Goal: Task Accomplishment & Management: Complete application form

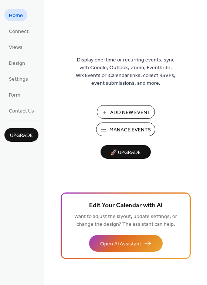
click at [119, 154] on span "🚀 Upgrade" at bounding box center [125, 153] width 41 height 10
click at [134, 129] on span "Manage Events" at bounding box center [130, 130] width 41 height 8
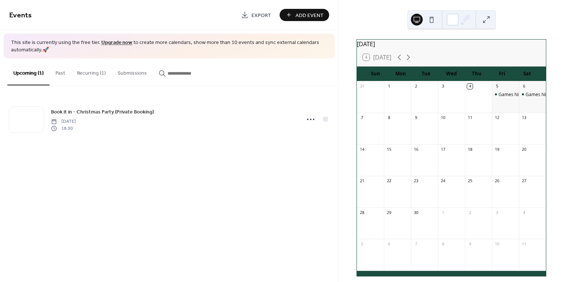
click at [89, 72] on button "Recurring (1)" at bounding box center [91, 71] width 41 height 26
click at [60, 70] on button "Past" at bounding box center [60, 71] width 21 height 26
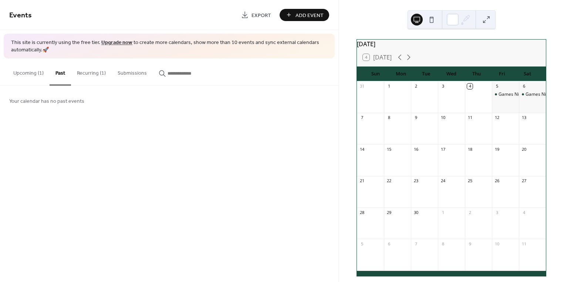
click at [79, 73] on button "Recurring (1)" at bounding box center [91, 71] width 41 height 26
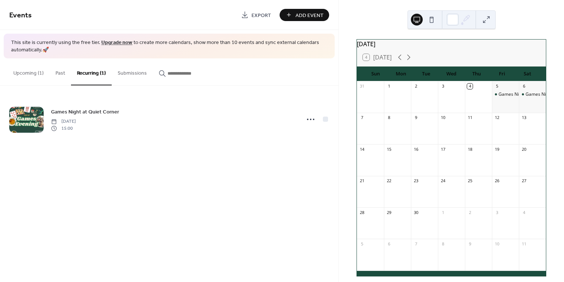
click at [299, 12] on span "Add Event" at bounding box center [310, 15] width 28 height 8
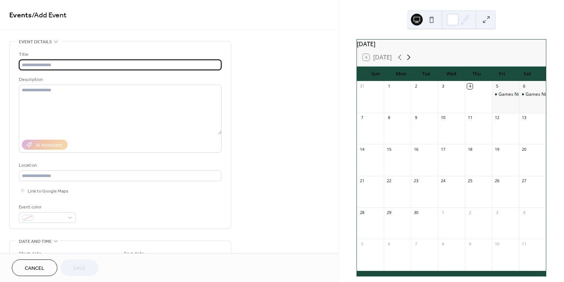
click at [410, 62] on icon at bounding box center [408, 57] width 9 height 9
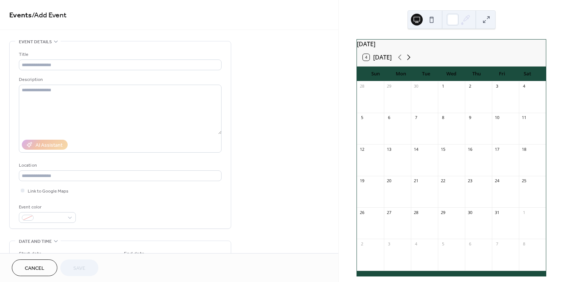
click at [410, 62] on icon at bounding box center [408, 57] width 9 height 9
click at [399, 61] on icon at bounding box center [400, 57] width 9 height 9
click at [32, 65] on input "text" at bounding box center [120, 65] width 203 height 11
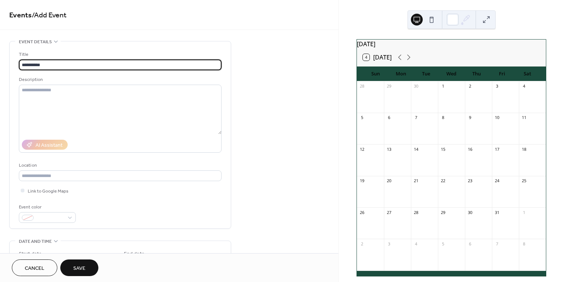
click at [21, 63] on input "*********" at bounding box center [120, 65] width 203 height 11
type input "**********"
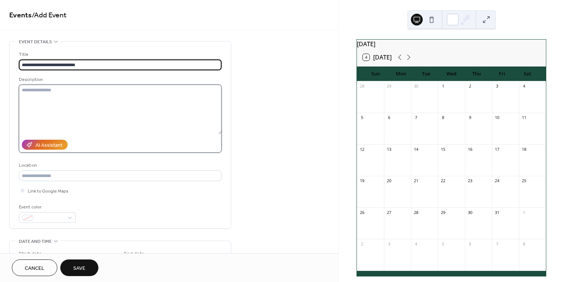
click at [43, 96] on textarea at bounding box center [120, 110] width 203 height 50
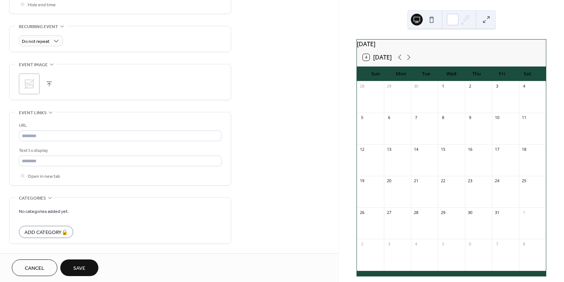
scroll to position [301, 0]
